Goal: Transaction & Acquisition: Book appointment/travel/reservation

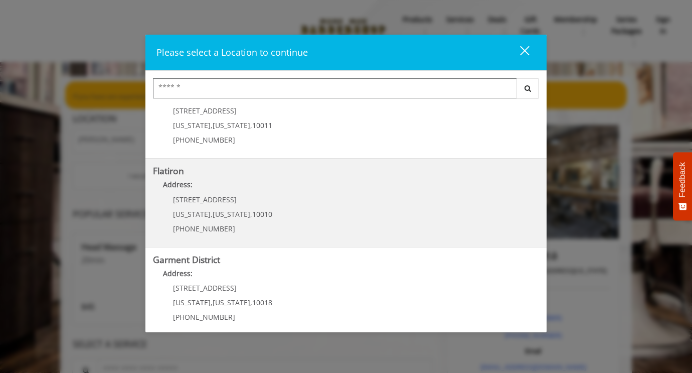
scroll to position [219, 0]
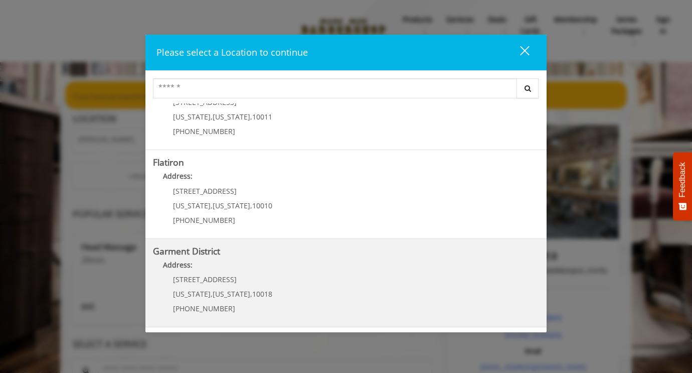
click at [249, 271] on District "Address:" at bounding box center [346, 267] width 386 height 16
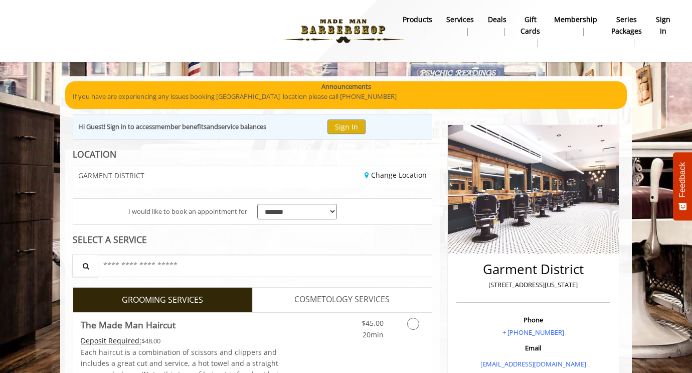
click at [664, 30] on b "sign in" at bounding box center [663, 25] width 15 height 23
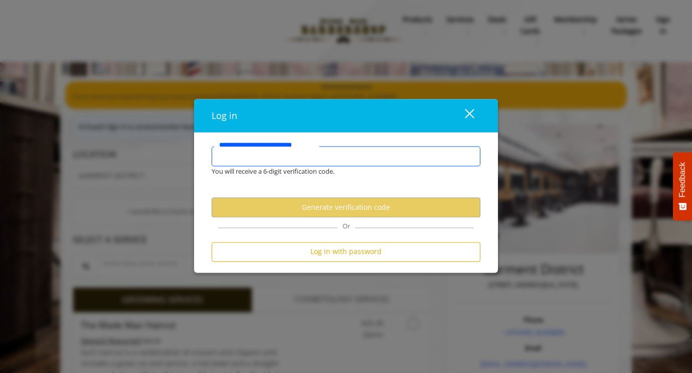
click at [361, 154] on input "**********" at bounding box center [346, 156] width 269 height 20
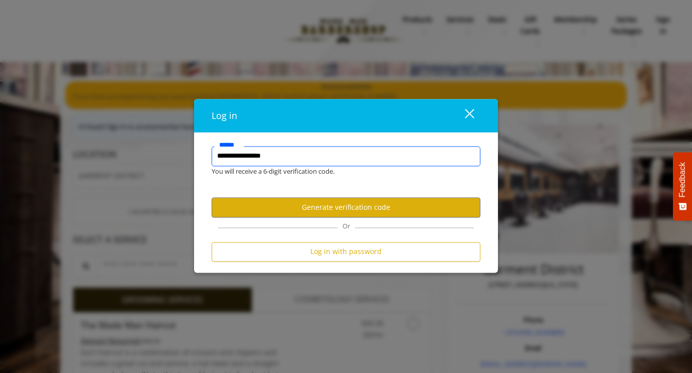
type input "**********"
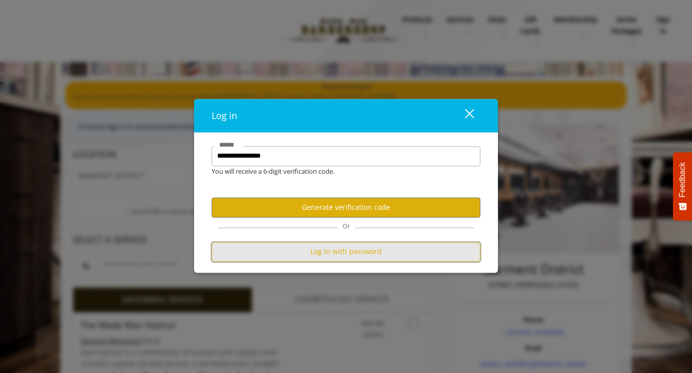
click at [327, 244] on button "Log in with password" at bounding box center [346, 252] width 269 height 20
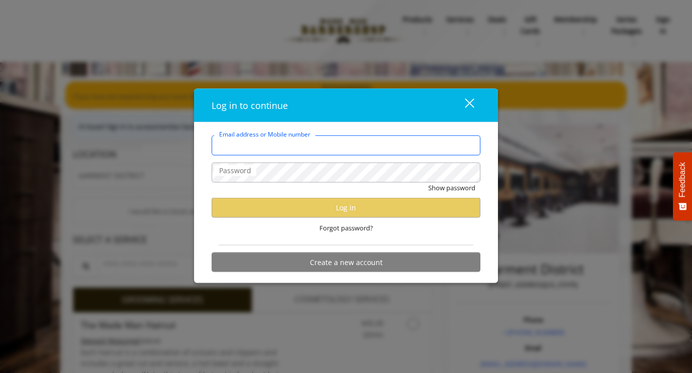
click at [299, 151] on input "Email address or Mobile number" at bounding box center [346, 145] width 269 height 20
type input "**********"
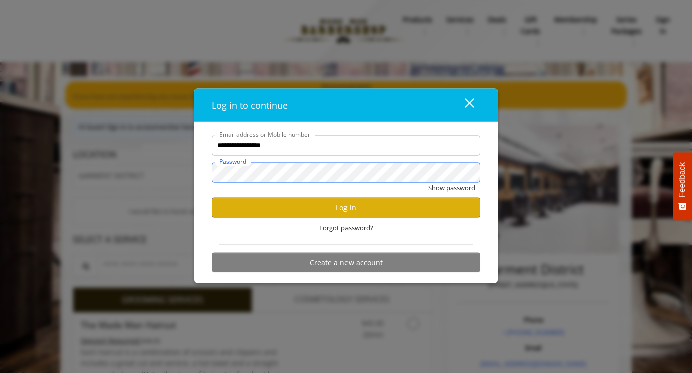
click at [428, 182] on button "Show password" at bounding box center [451, 187] width 47 height 11
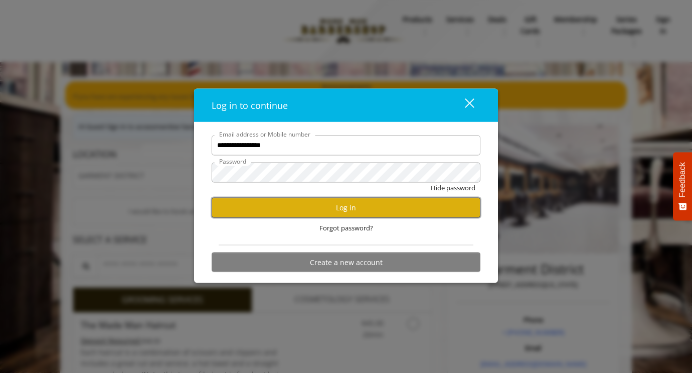
click at [327, 211] on button "Log in" at bounding box center [346, 208] width 269 height 20
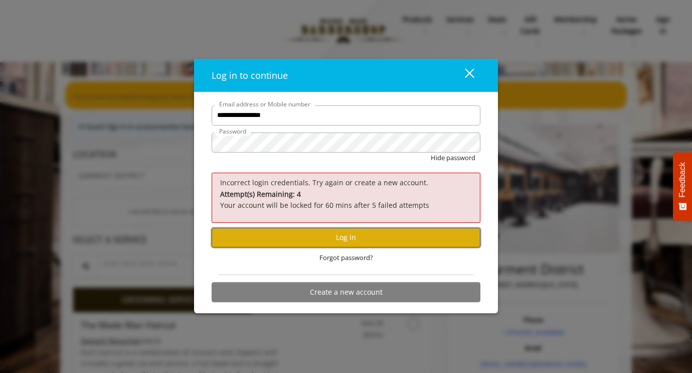
click at [324, 238] on button "Log in" at bounding box center [346, 238] width 269 height 20
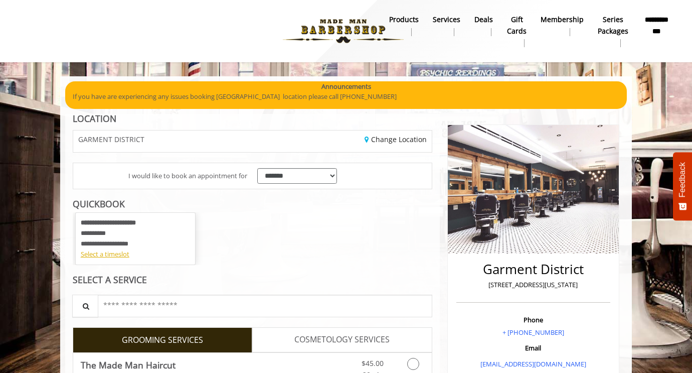
click at [272, 162] on div "**********" at bounding box center [253, 175] width 360 height 27
click at [283, 172] on select "**********" at bounding box center [297, 176] width 80 height 16
drag, startPoint x: 284, startPoint y: 175, endPoint x: 279, endPoint y: 170, distance: 7.1
click at [284, 175] on select "**********" at bounding box center [297, 176] width 80 height 16
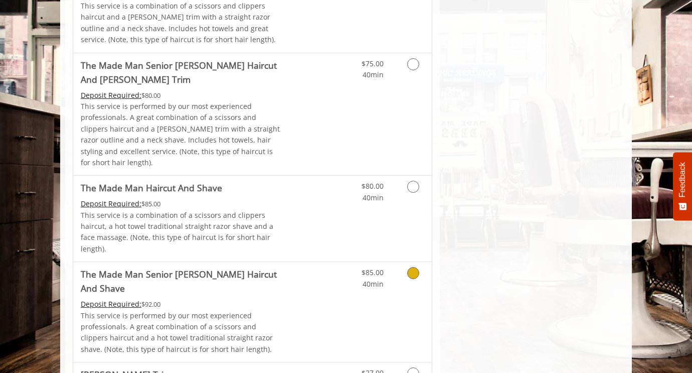
scroll to position [867, 0]
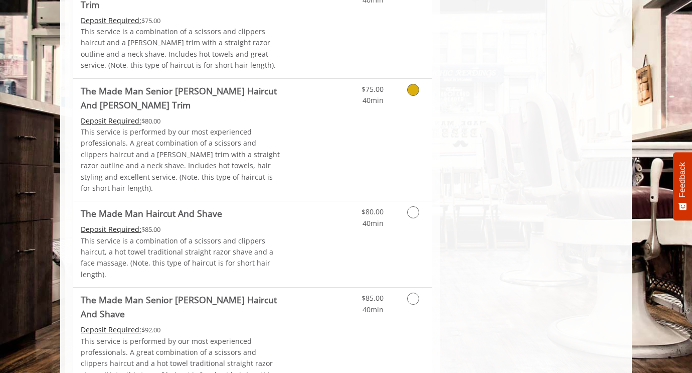
click at [218, 84] on Trim "The Made Man Senior [PERSON_NAME] Haircut And [PERSON_NAME] Trim" at bounding box center [182, 98] width 202 height 28
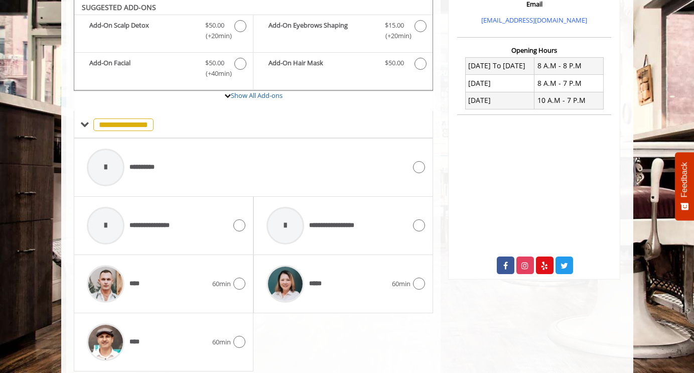
scroll to position [366, 0]
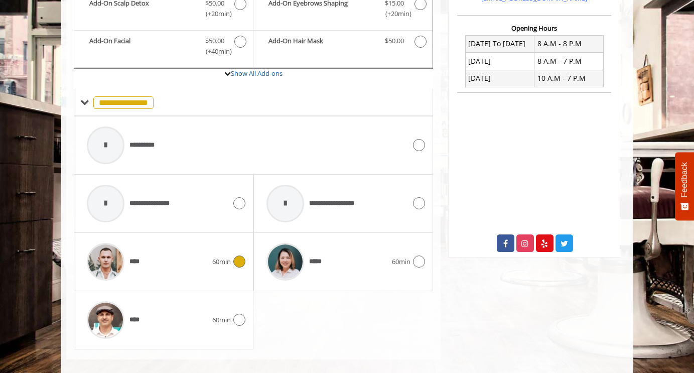
click at [238, 255] on icon at bounding box center [239, 261] width 12 height 12
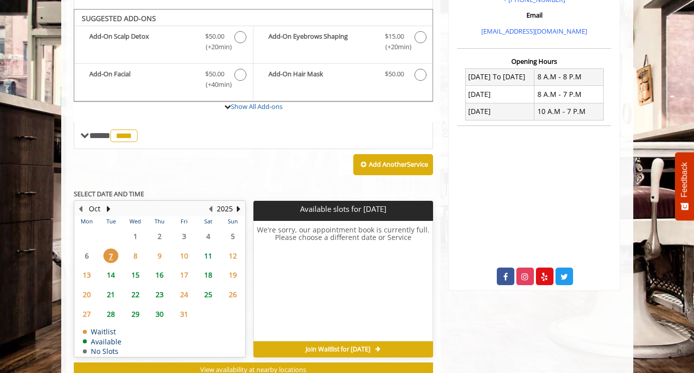
scroll to position [330, 0]
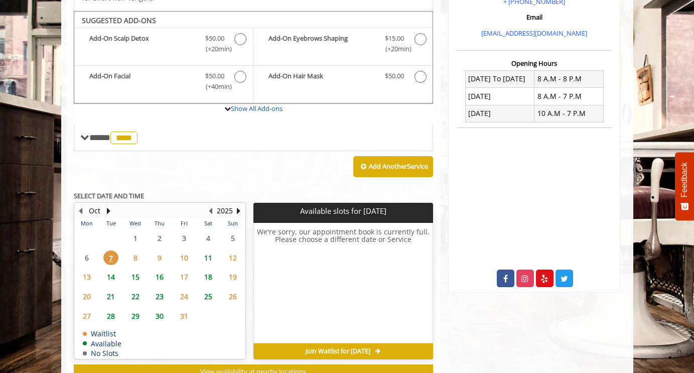
click at [208, 250] on span "11" at bounding box center [208, 257] width 15 height 15
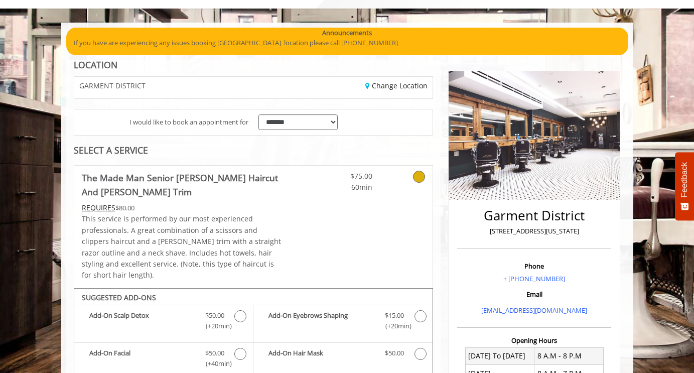
scroll to position [0, 0]
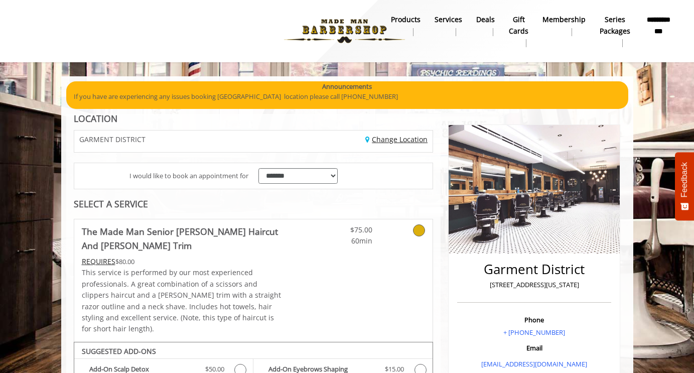
click at [398, 135] on link "Change Location" at bounding box center [396, 139] width 62 height 10
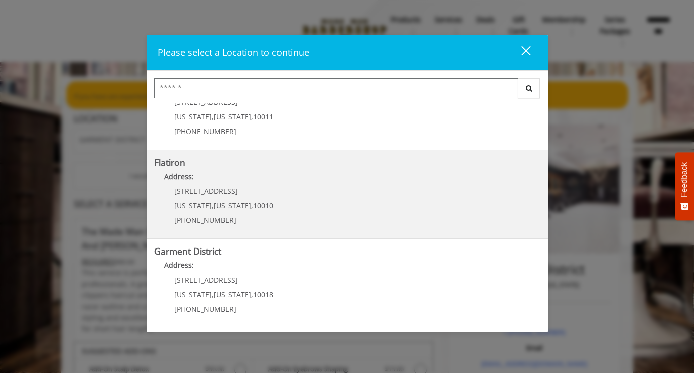
scroll to position [50, 0]
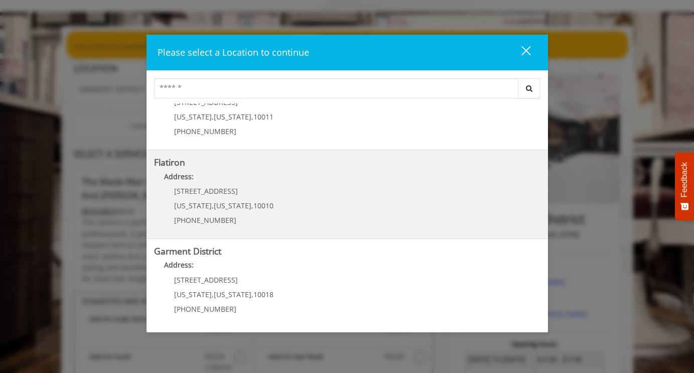
click at [319, 204] on "Flatiron Address: 10 E 23rd St New York , New York , 10010 (917) 475-1765" at bounding box center [347, 193] width 386 height 73
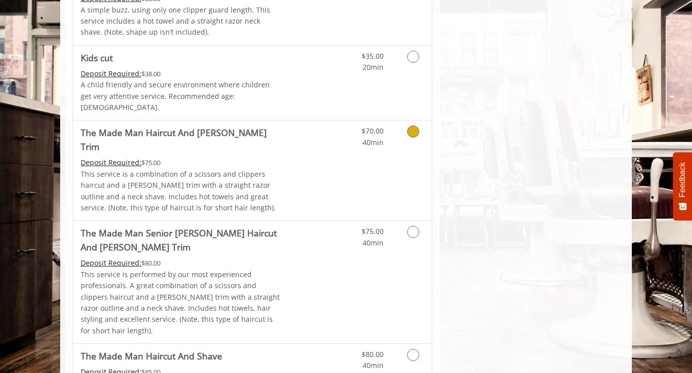
scroll to position [752, 0]
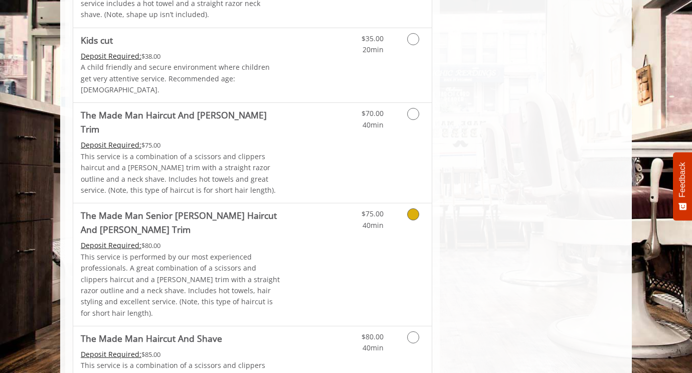
click at [304, 221] on link "Discounted Price" at bounding box center [312, 264] width 60 height 122
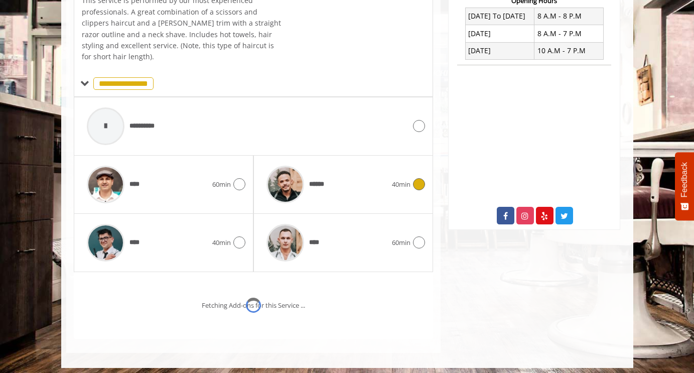
scroll to position [307, 0]
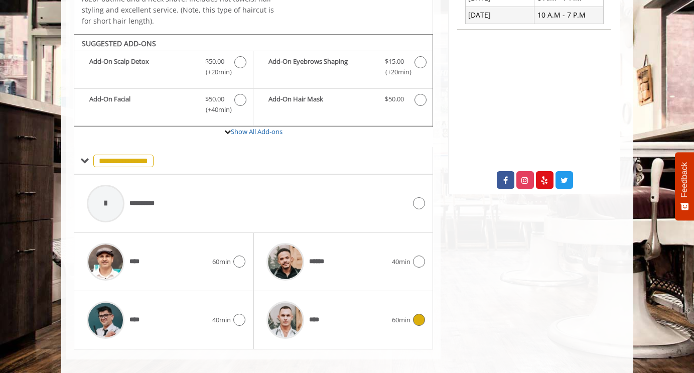
click at [348, 314] on div "****" at bounding box center [326, 320] width 130 height 48
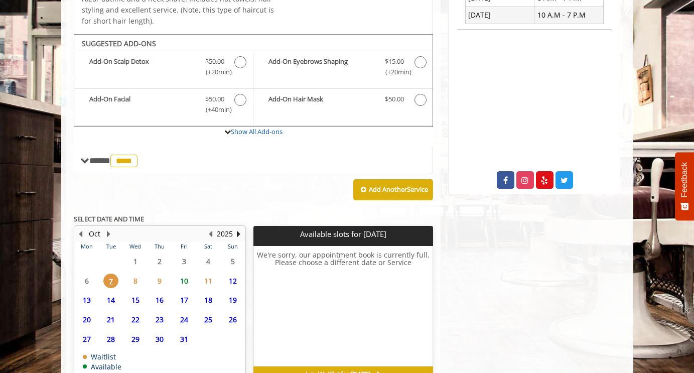
click at [276, 188] on div "Add Another Service" at bounding box center [254, 189] width 360 height 31
click at [131, 273] on span "8" at bounding box center [135, 280] width 15 height 15
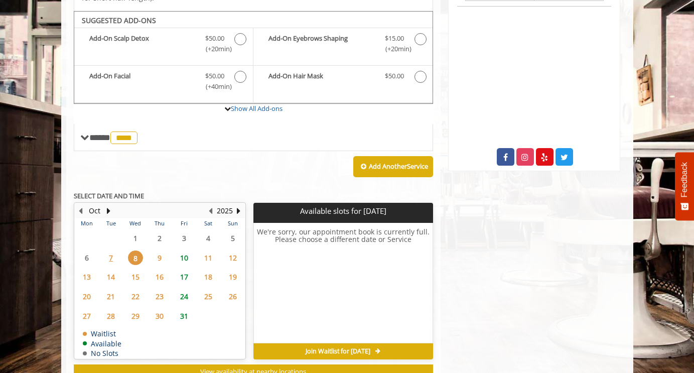
click at [162, 250] on span "9" at bounding box center [159, 257] width 15 height 15
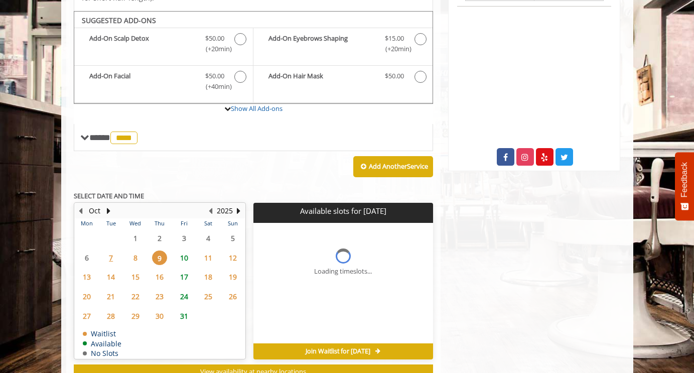
scroll to position [355, 0]
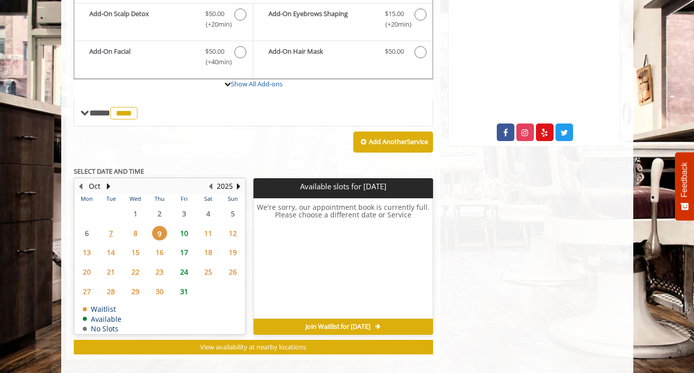
click at [183, 226] on span "10" at bounding box center [184, 233] width 15 height 15
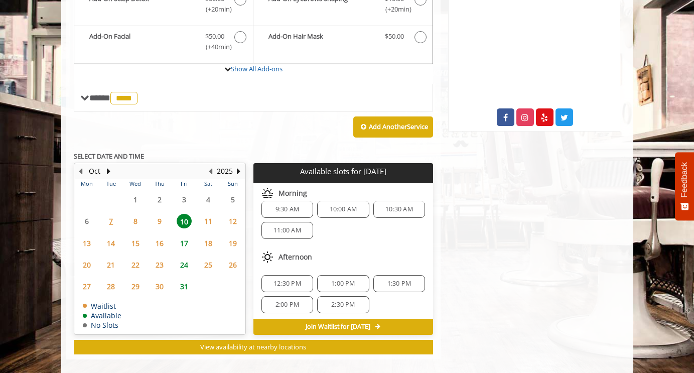
scroll to position [13, 0]
click at [487, 280] on div "Flatiron 10 E 23rd Street, New York Phone + (917) 475-1765. Email info@mademanb…" at bounding box center [533, 51] width 187 height 615
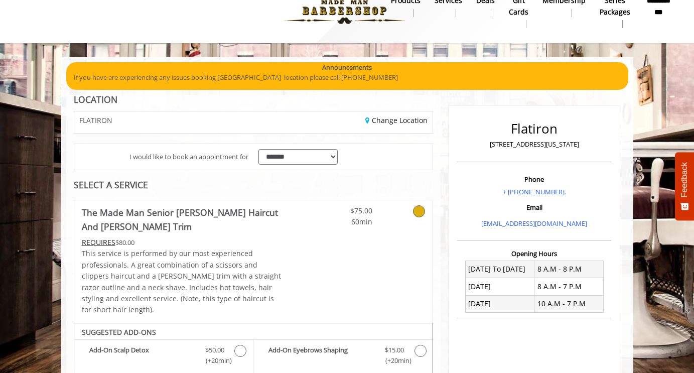
scroll to position [0, 0]
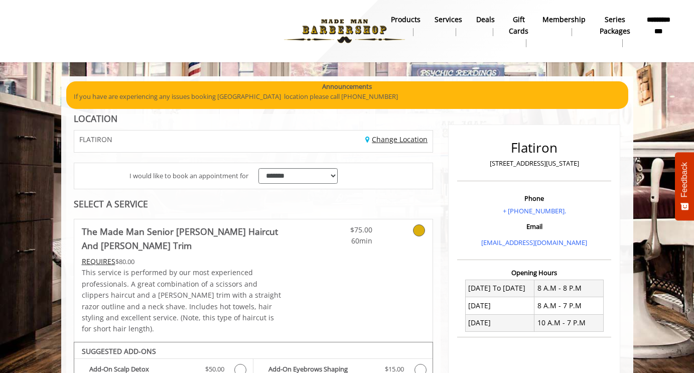
click at [391, 143] on link "Change Location" at bounding box center [396, 139] width 62 height 10
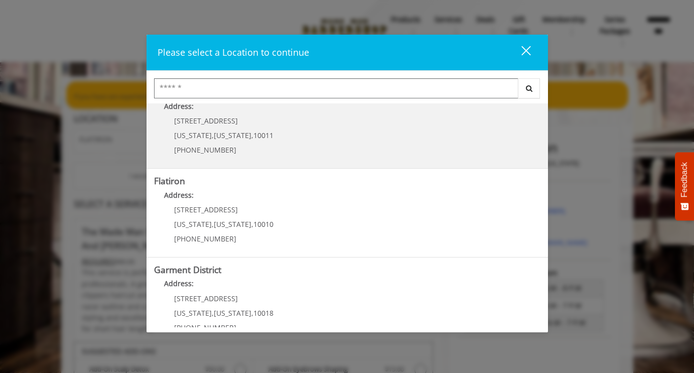
scroll to position [219, 0]
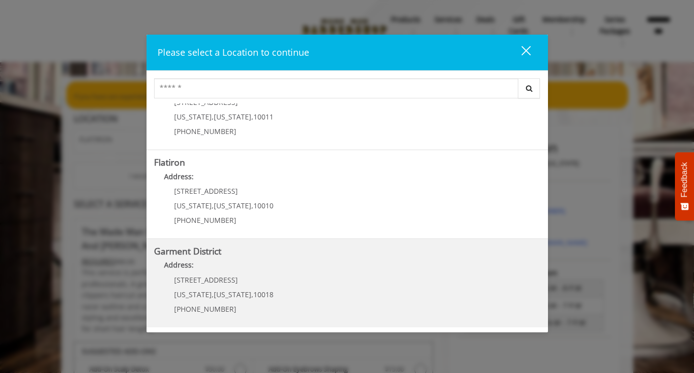
click at [293, 256] on h5 "Garment District" at bounding box center [347, 251] width 386 height 10
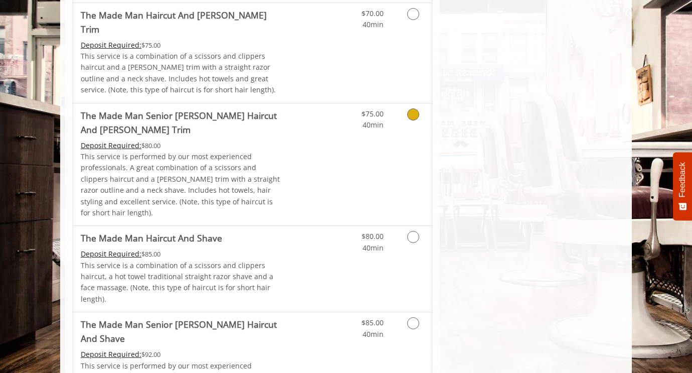
scroll to position [853, 0]
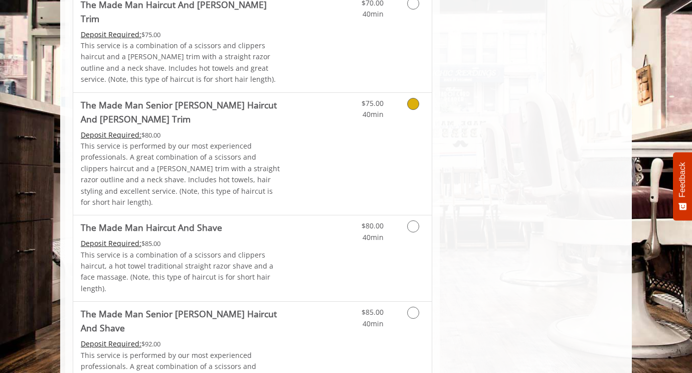
click at [271, 140] on p "This service is performed by our most experienced professionals. A great combin…" at bounding box center [182, 173] width 202 height 67
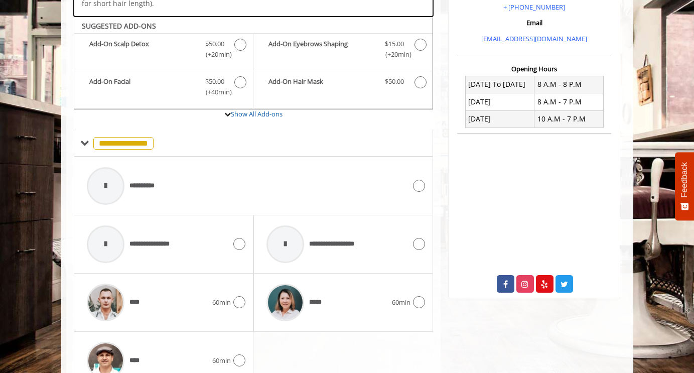
scroll to position [330, 0]
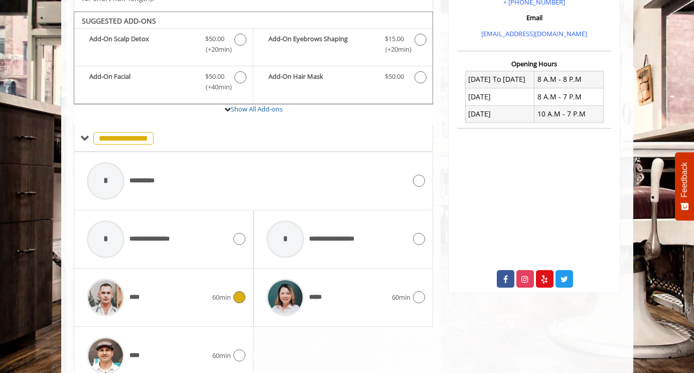
click at [212, 292] on span "60min" at bounding box center [221, 297] width 19 height 11
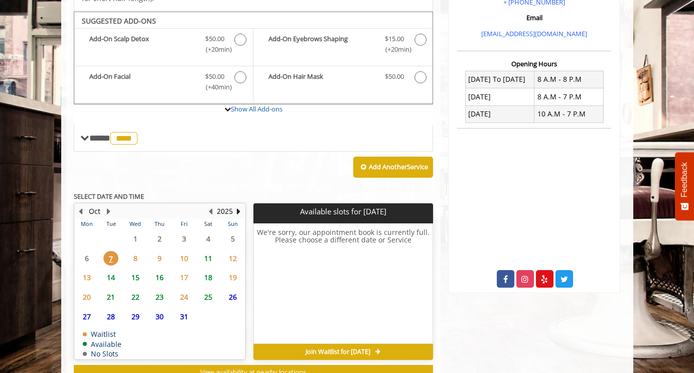
click at [138, 251] on span "8" at bounding box center [135, 258] width 15 height 15
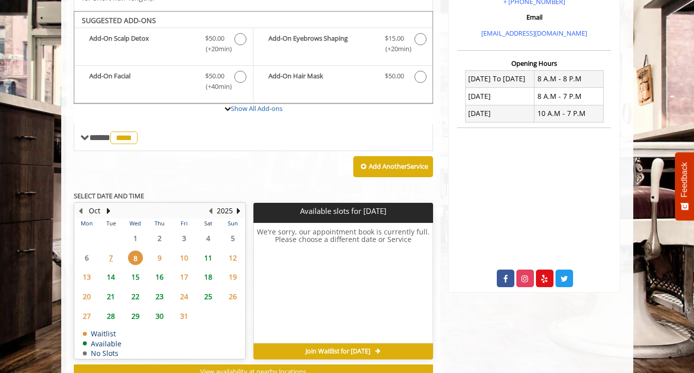
click at [160, 250] on span "9" at bounding box center [159, 257] width 15 height 15
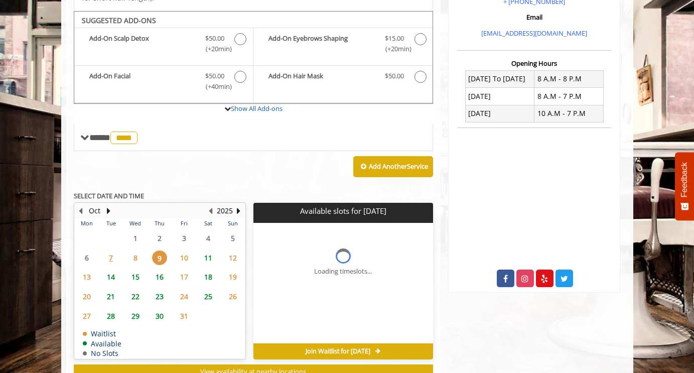
scroll to position [355, 0]
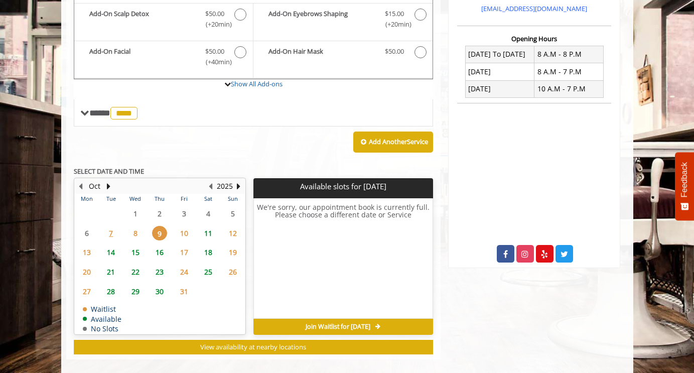
click at [186, 226] on span "10" at bounding box center [184, 233] width 15 height 15
click at [209, 226] on span "11" at bounding box center [208, 233] width 15 height 15
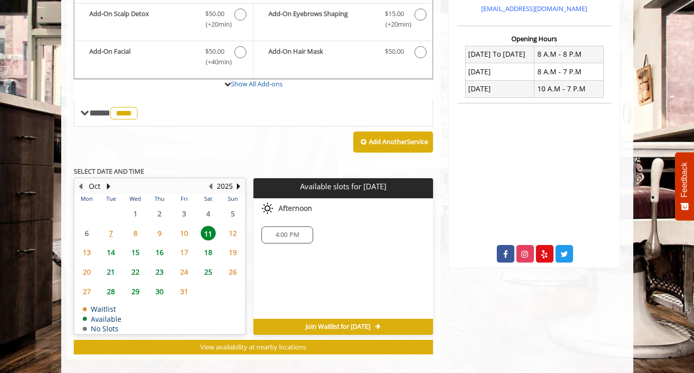
click at [507, 299] on div "Garment District 1400 Broadway, New York Phone + (212) 997-4247 Email info@made…" at bounding box center [533, 59] width 187 height 600
click at [271, 231] on span "4:00 PM" at bounding box center [287, 235] width 43 height 8
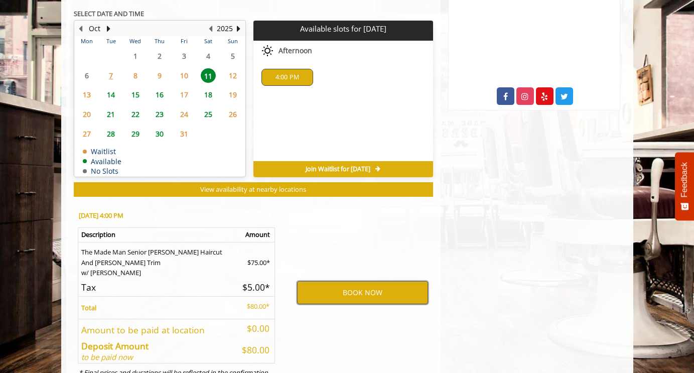
scroll to position [497, 0]
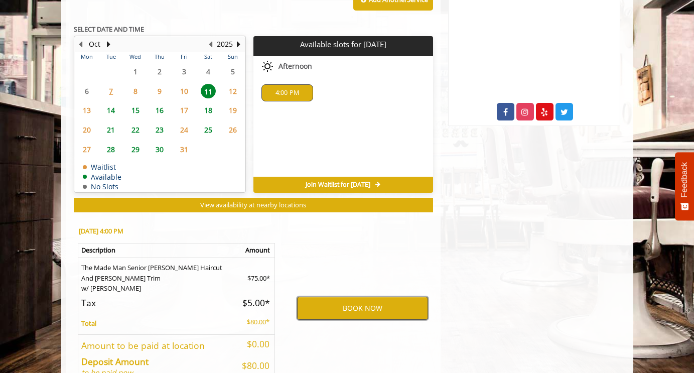
click at [352, 299] on button "BOOK NOW" at bounding box center [362, 307] width 131 height 23
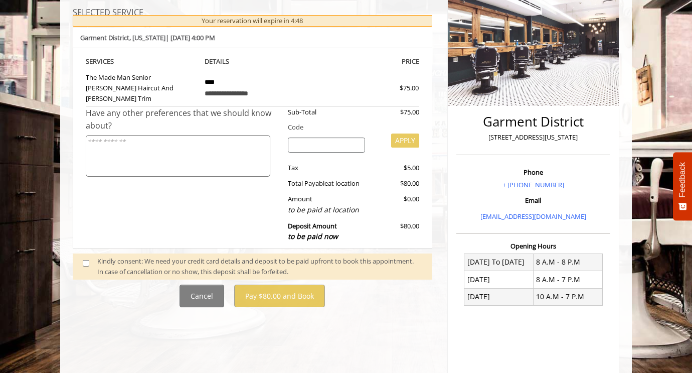
scroll to position [150, 0]
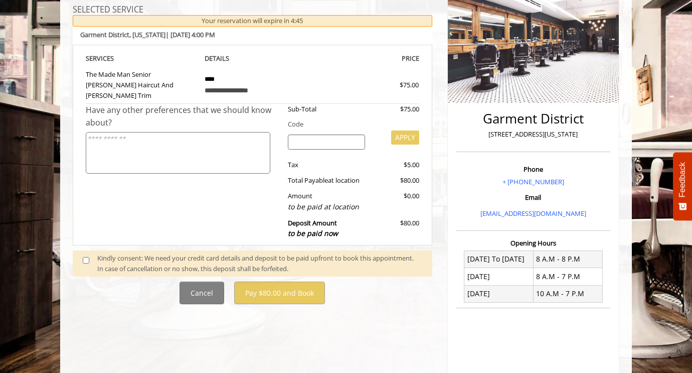
click at [170, 86] on td "The Made Man Senior [PERSON_NAME] Haircut And [PERSON_NAME] Trim" at bounding box center [141, 83] width 111 height 39
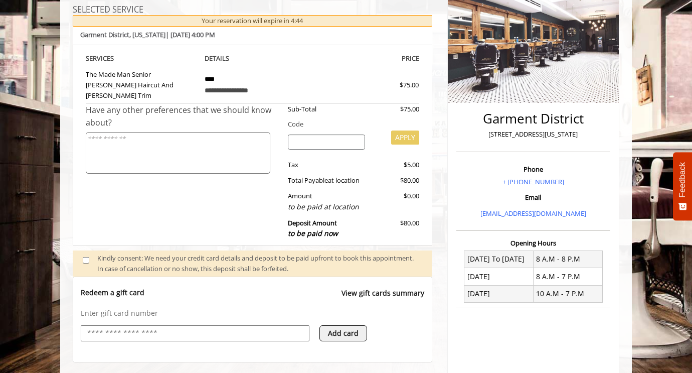
scroll to position [233, 0]
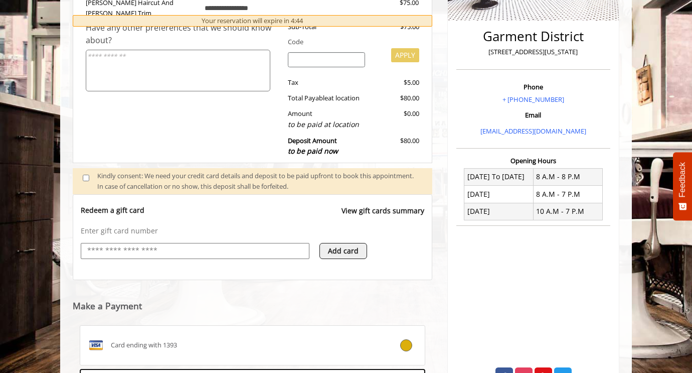
click at [189, 226] on p "Enter gift card number" at bounding box center [253, 231] width 344 height 10
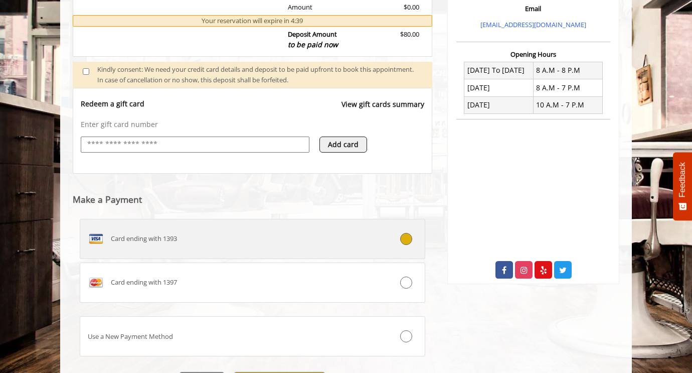
scroll to position [386, 0]
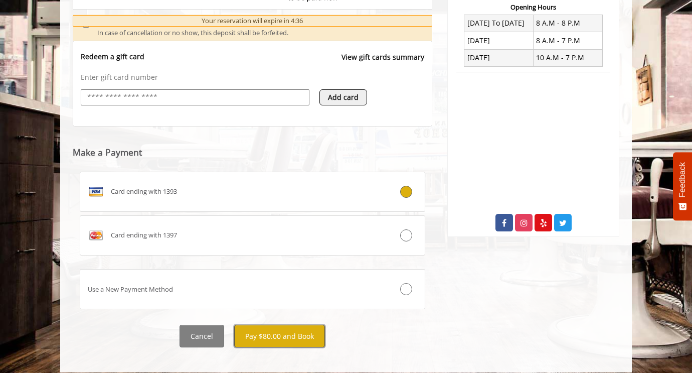
click at [271, 326] on button "Pay $80.00 and Book" at bounding box center [279, 335] width 91 height 23
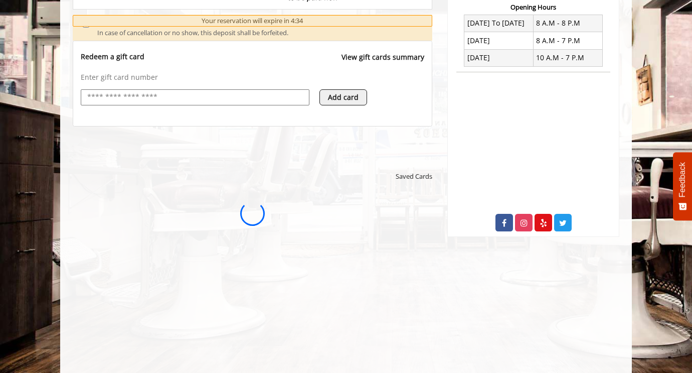
scroll to position [0, 0]
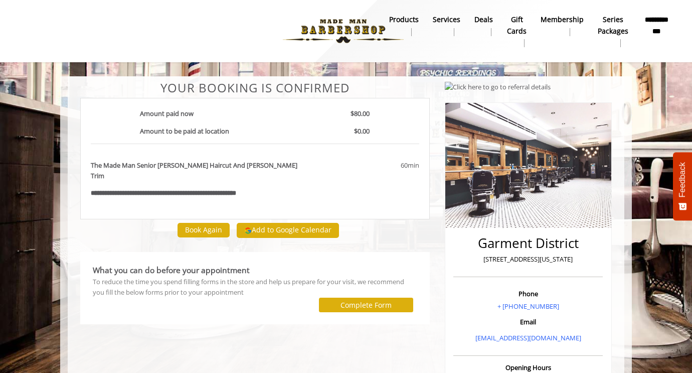
click at [202, 86] on center "Your Booking is confirmed" at bounding box center [255, 87] width 350 height 13
click at [336, 81] on center "Your Booking is confirmed" at bounding box center [255, 87] width 350 height 13
click at [336, 83] on center "Your Booking is confirmed" at bounding box center [255, 87] width 350 height 13
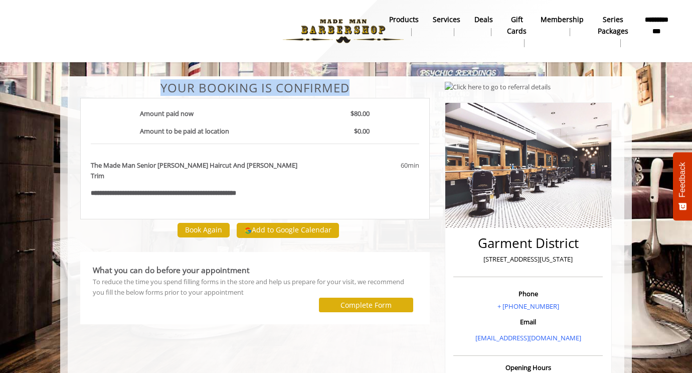
click at [336, 83] on center "Your Booking is confirmed" at bounding box center [255, 87] width 350 height 13
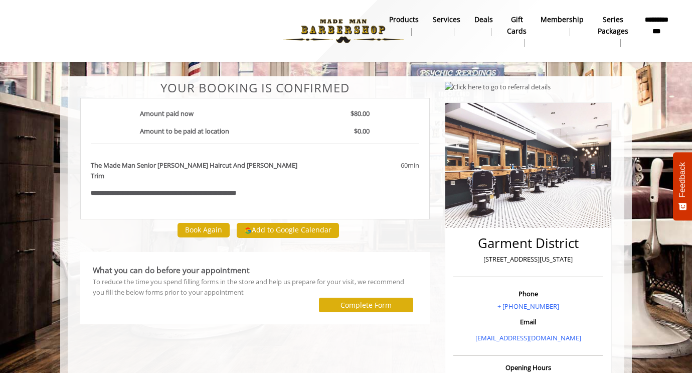
click at [267, 100] on div "**********" at bounding box center [255, 158] width 350 height 121
